Goal: Transaction & Acquisition: Purchase product/service

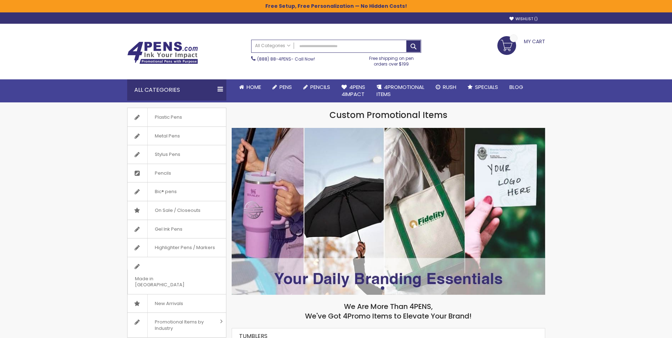
click at [162, 153] on span "Stylus Pens" at bounding box center [167, 154] width 40 height 18
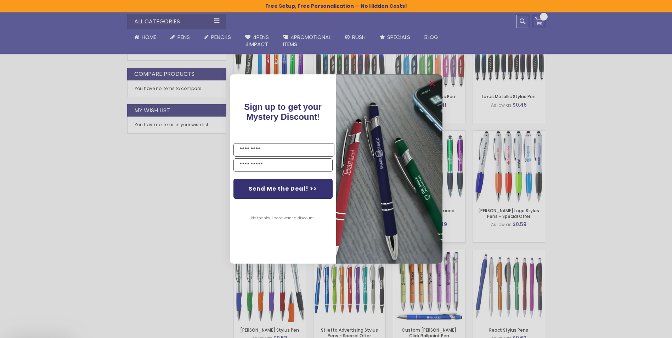
scroll to position [437, 0]
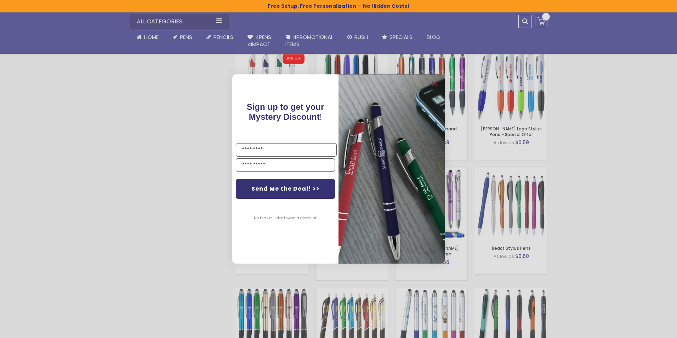
click at [190, 228] on div "Close dialog Sign up to get your Mystery Discount ! Name Email Send Me the Deal…" at bounding box center [338, 169] width 677 height 338
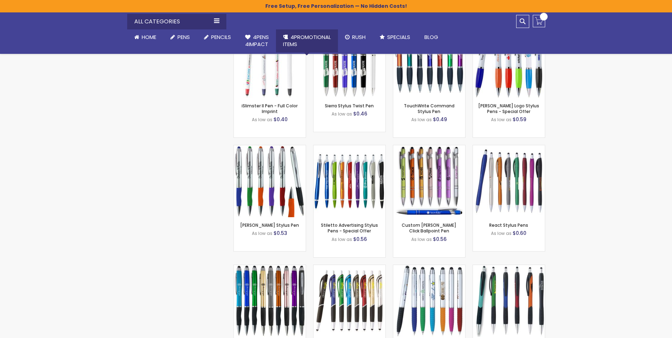
scroll to position [473, 0]
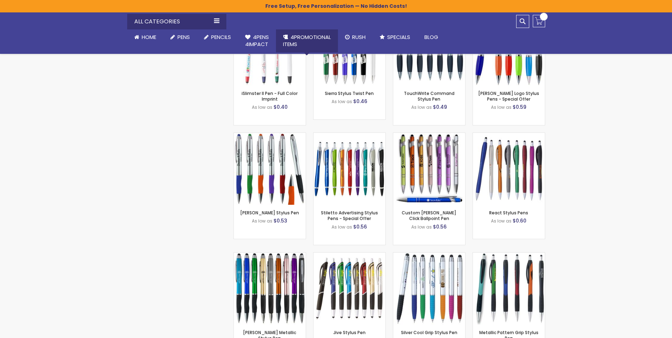
click at [309, 37] on span "4PROMOTIONAL ITEMS" at bounding box center [307, 40] width 48 height 15
